Goal: Transaction & Acquisition: Purchase product/service

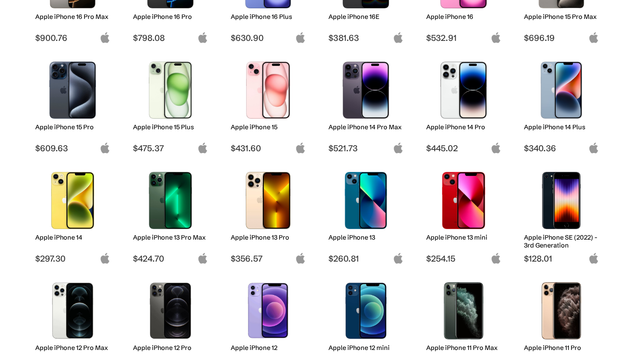
scroll to position [205, 0]
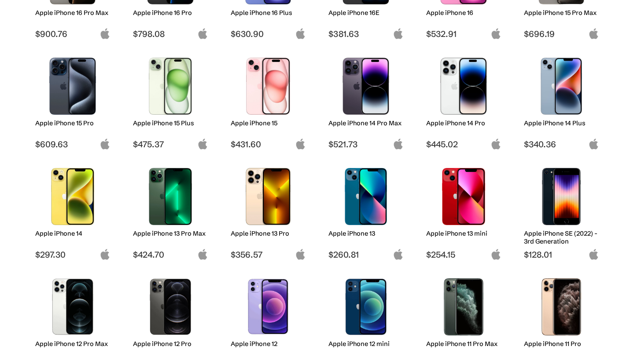
click at [176, 213] on img at bounding box center [171, 196] width 62 height 57
click at [153, 253] on span "$424.70" at bounding box center [170, 255] width 75 height 11
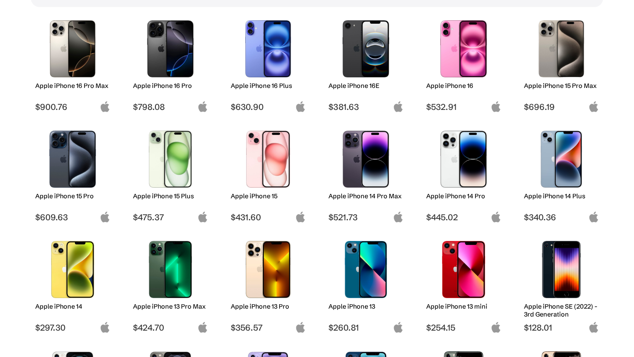
scroll to position [128, 0]
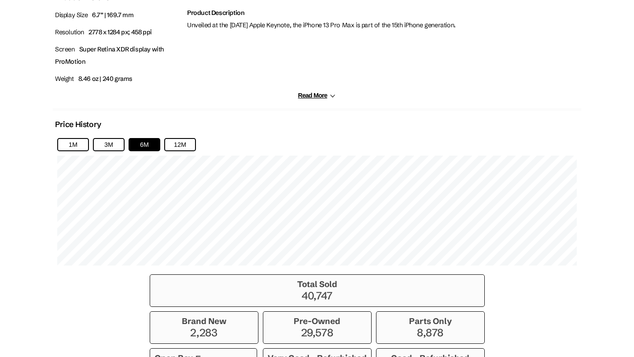
scroll to position [522, 0]
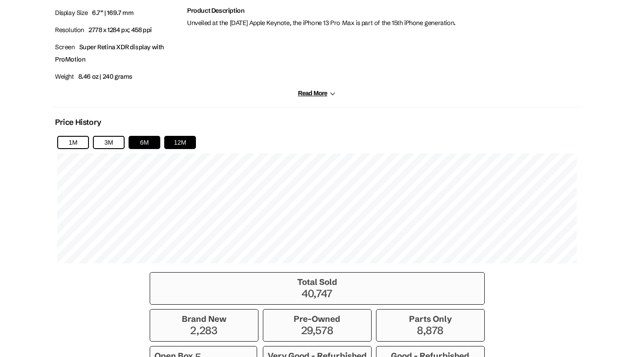
click at [188, 144] on button "12M" at bounding box center [180, 142] width 32 height 13
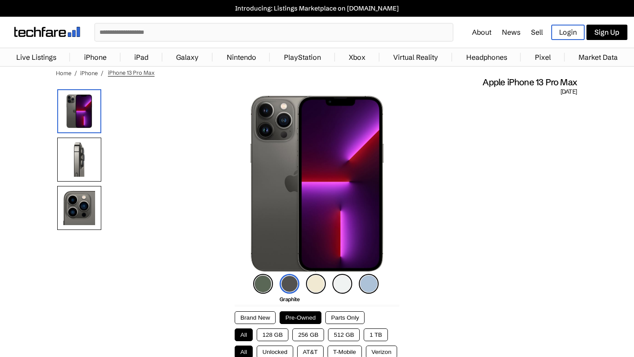
scroll to position [0, 0]
